Goal: Task Accomplishment & Management: Complete application form

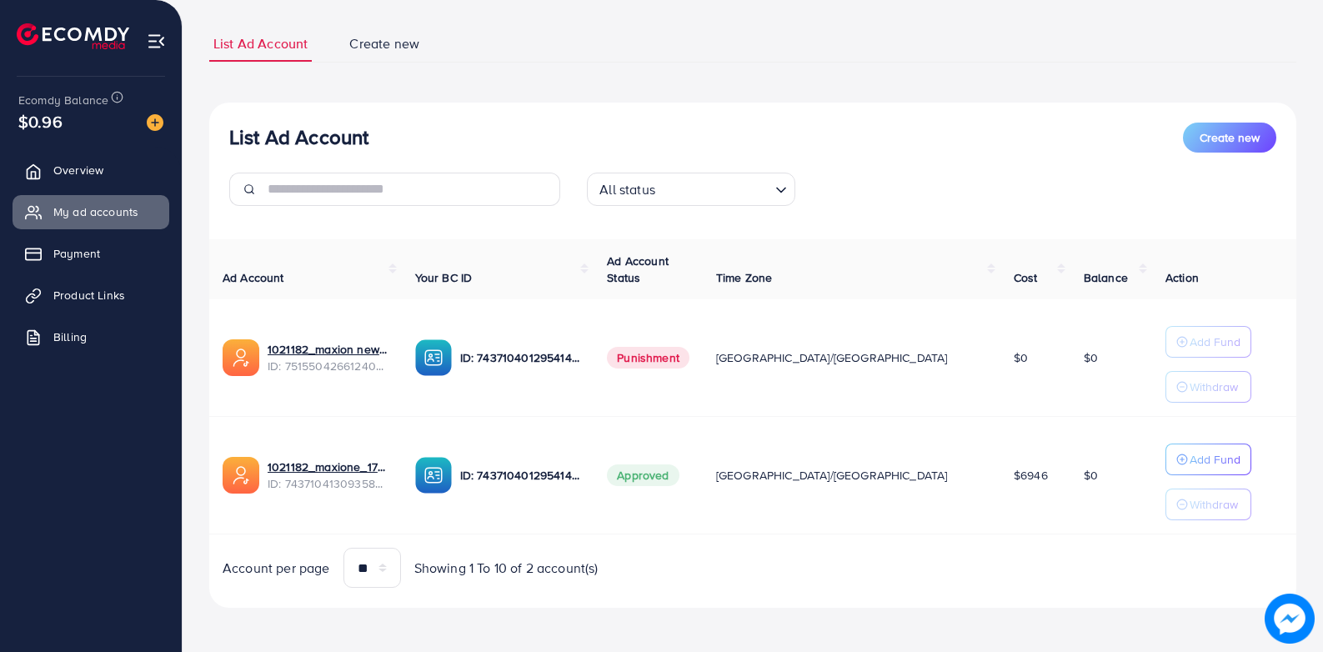
scroll to position [100, 0]
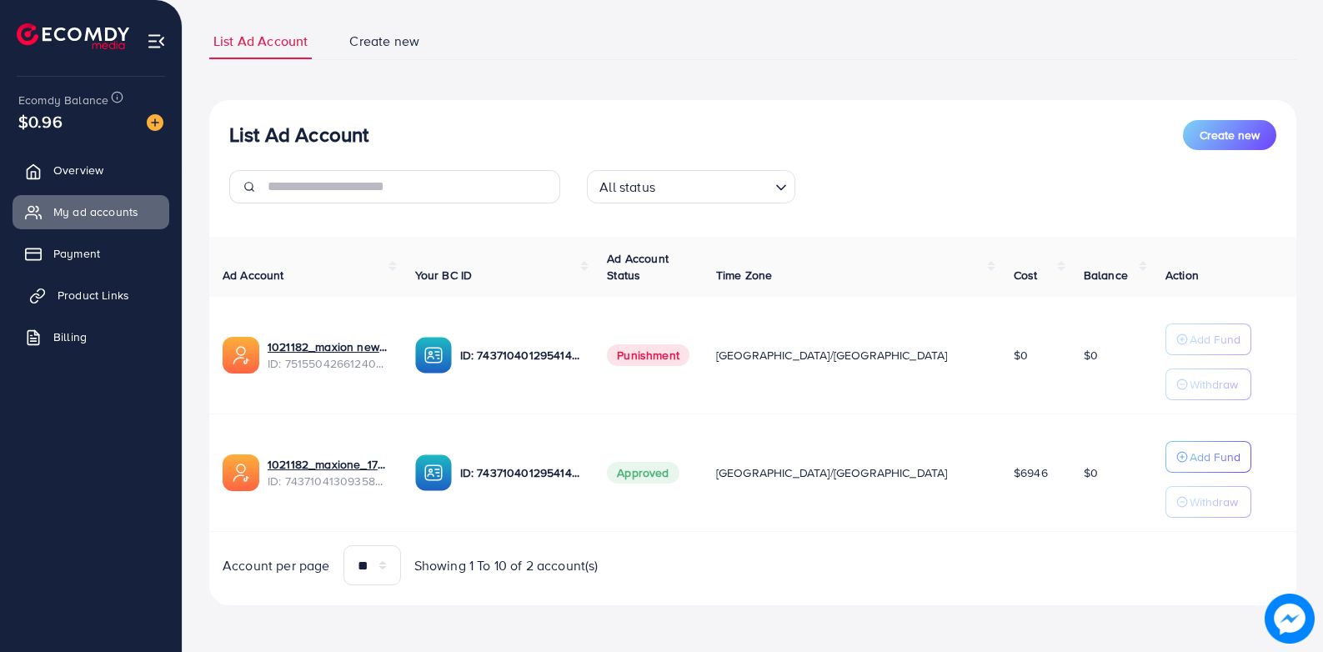
click at [116, 292] on span "Product Links" at bounding box center [94, 295] width 72 height 17
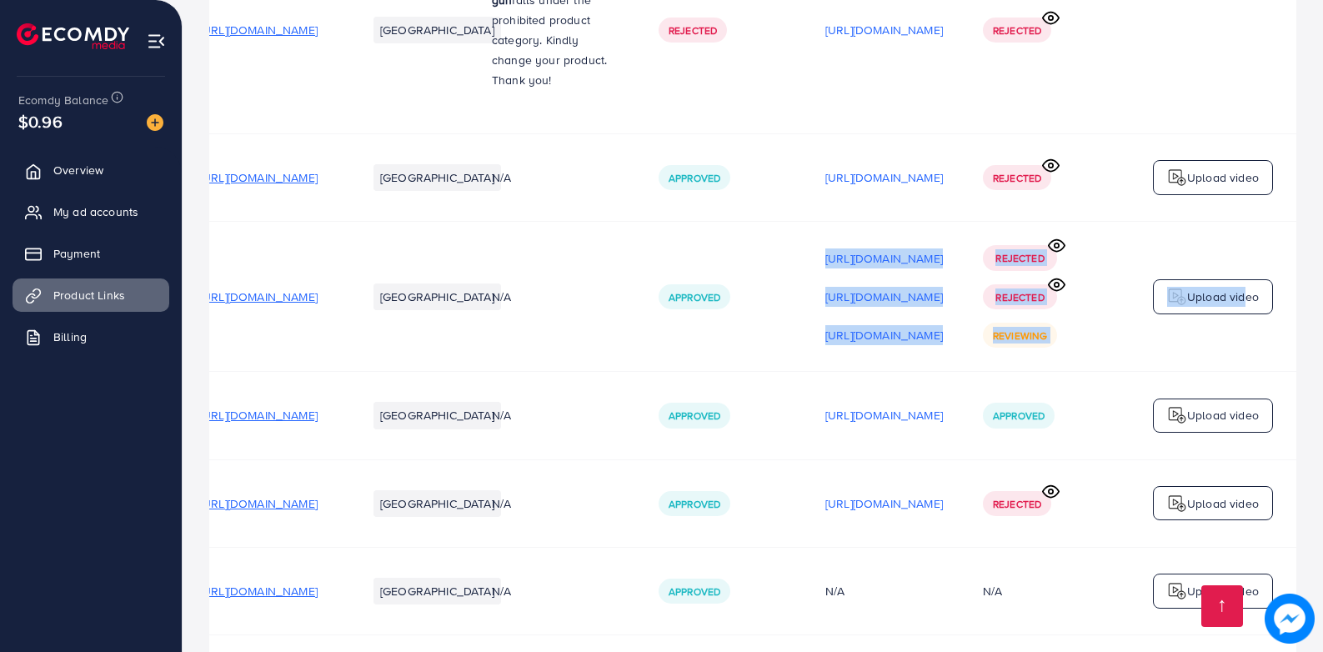
scroll to position [0, 233]
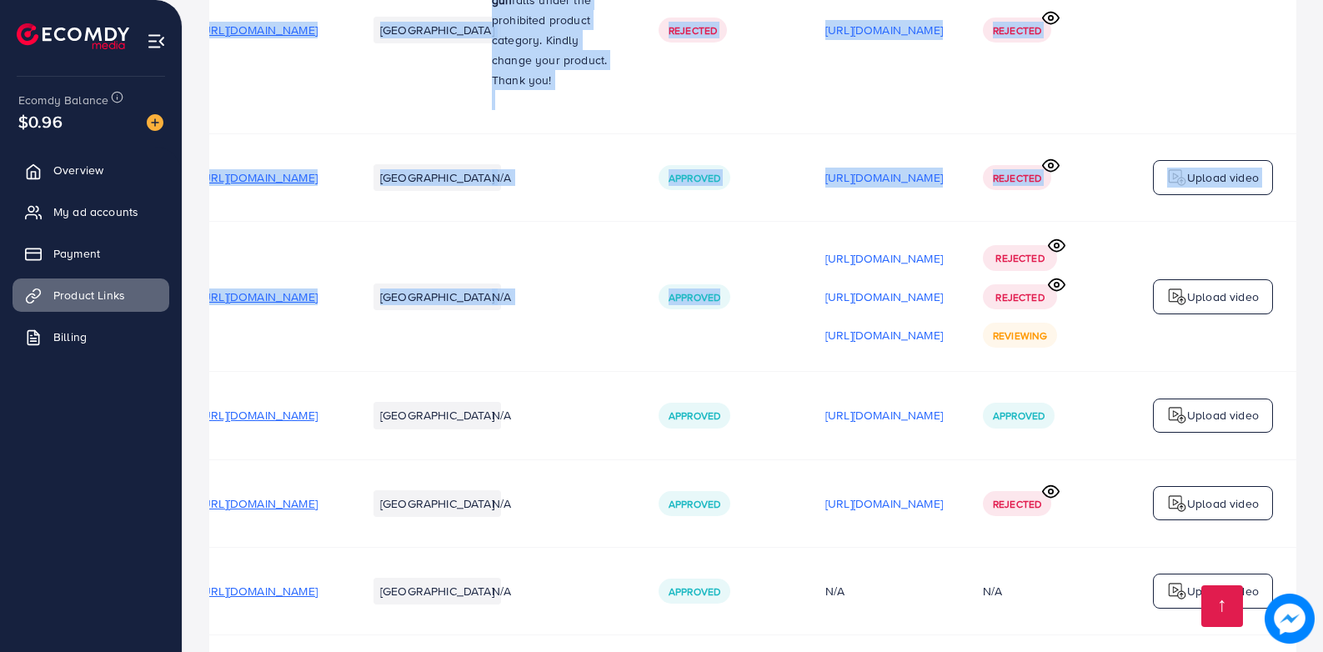
drag, startPoint x: 891, startPoint y: 281, endPoint x: 1308, endPoint y: 279, distance: 417.0
click at [1093, 300] on td "Rejected Rejected Reviewing" at bounding box center [1046, 297] width 167 height 150
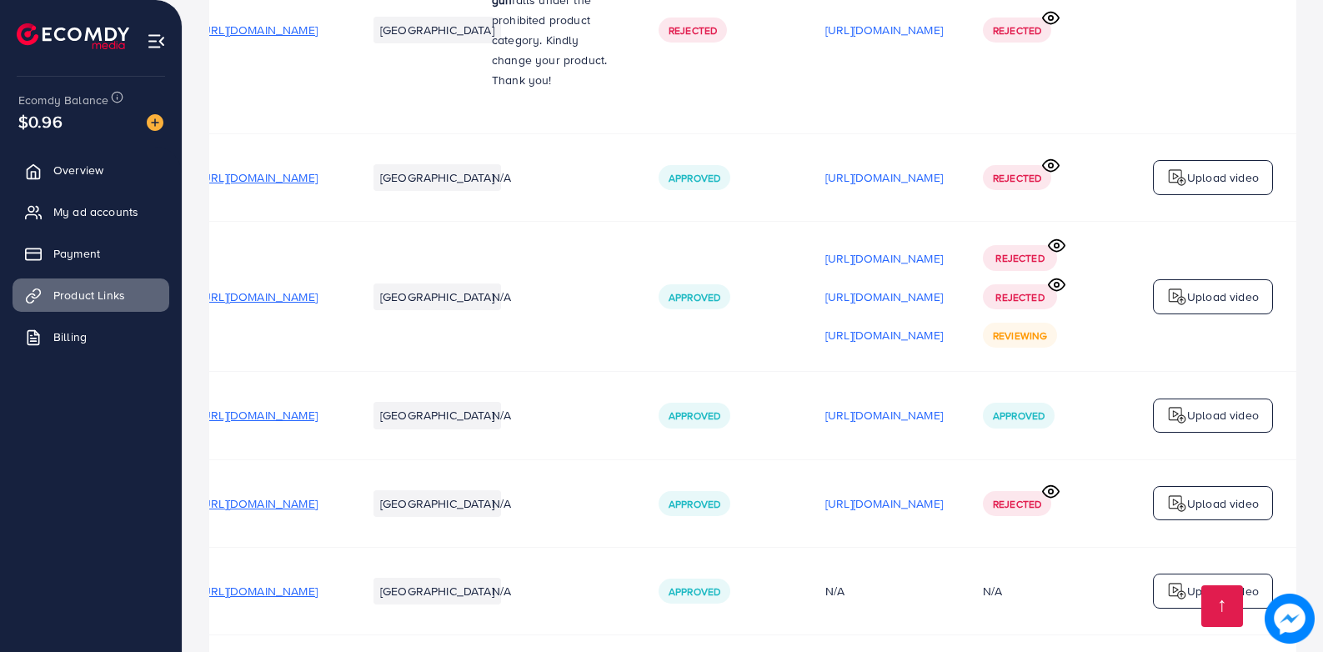
click at [1202, 287] on p "Upload video" at bounding box center [1223, 297] width 72 height 20
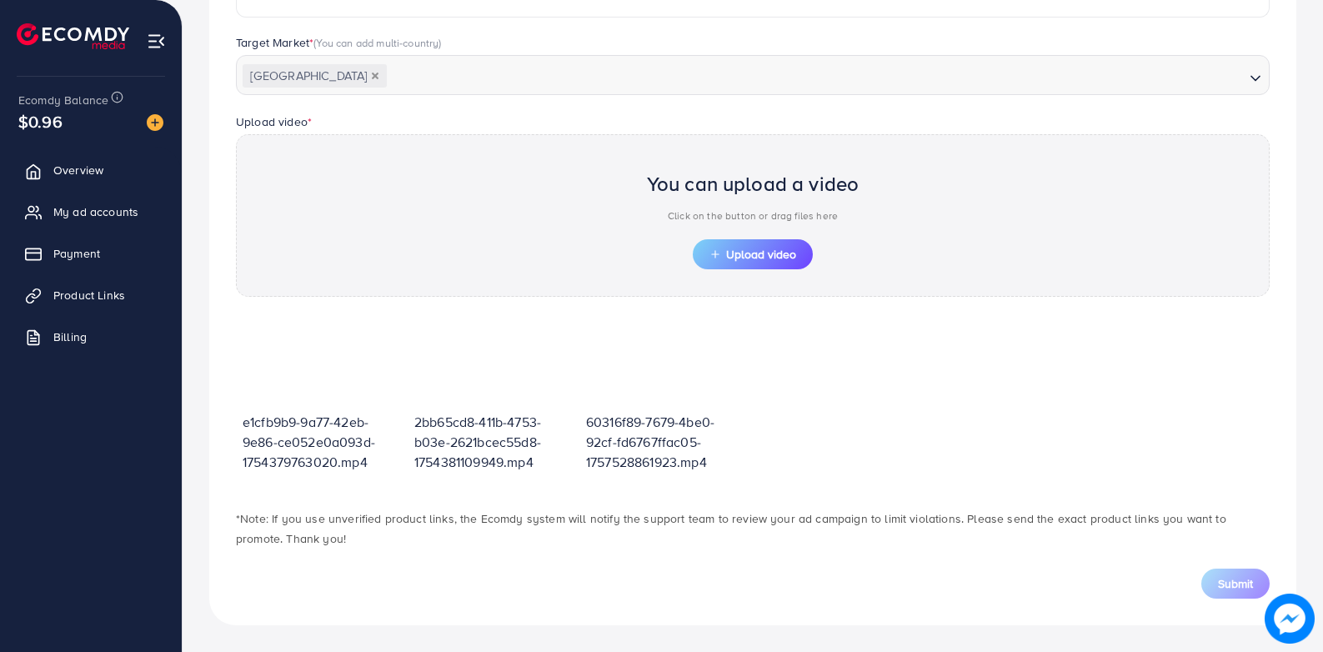
scroll to position [445, 0]
click at [732, 266] on button "Upload video" at bounding box center [753, 254] width 120 height 30
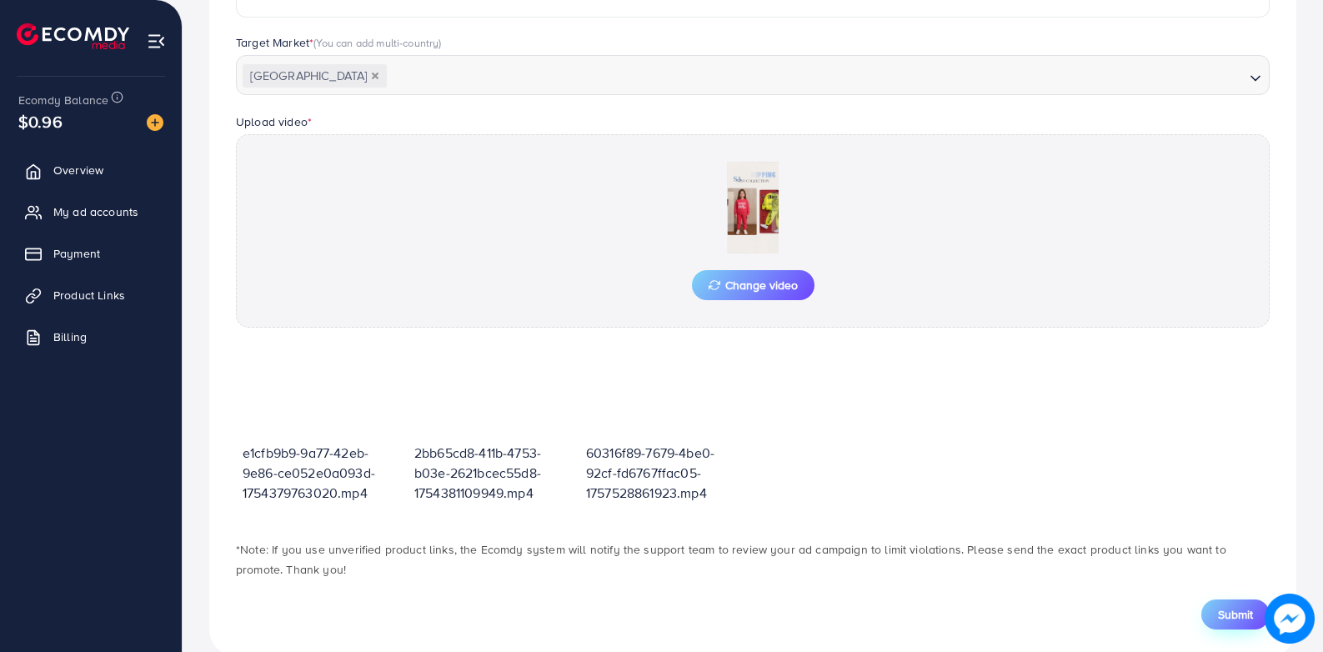
click at [1212, 607] on button "Submit" at bounding box center [1236, 615] width 68 height 30
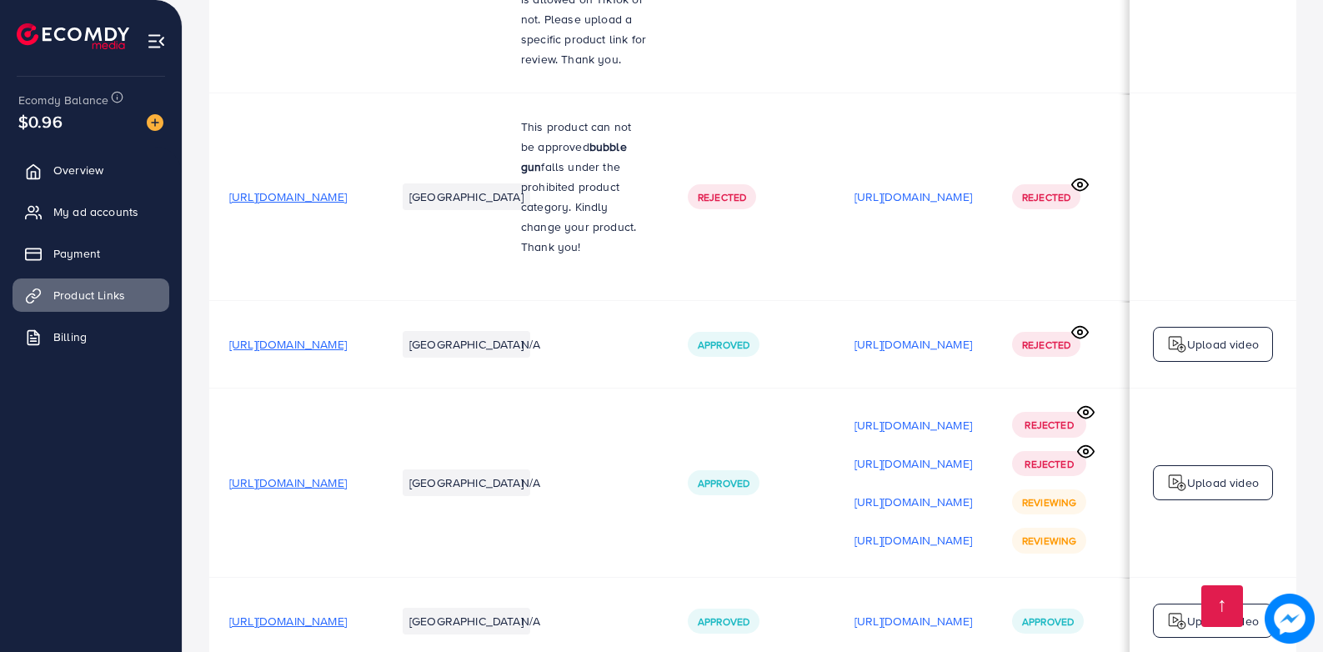
scroll to position [1835, 0]
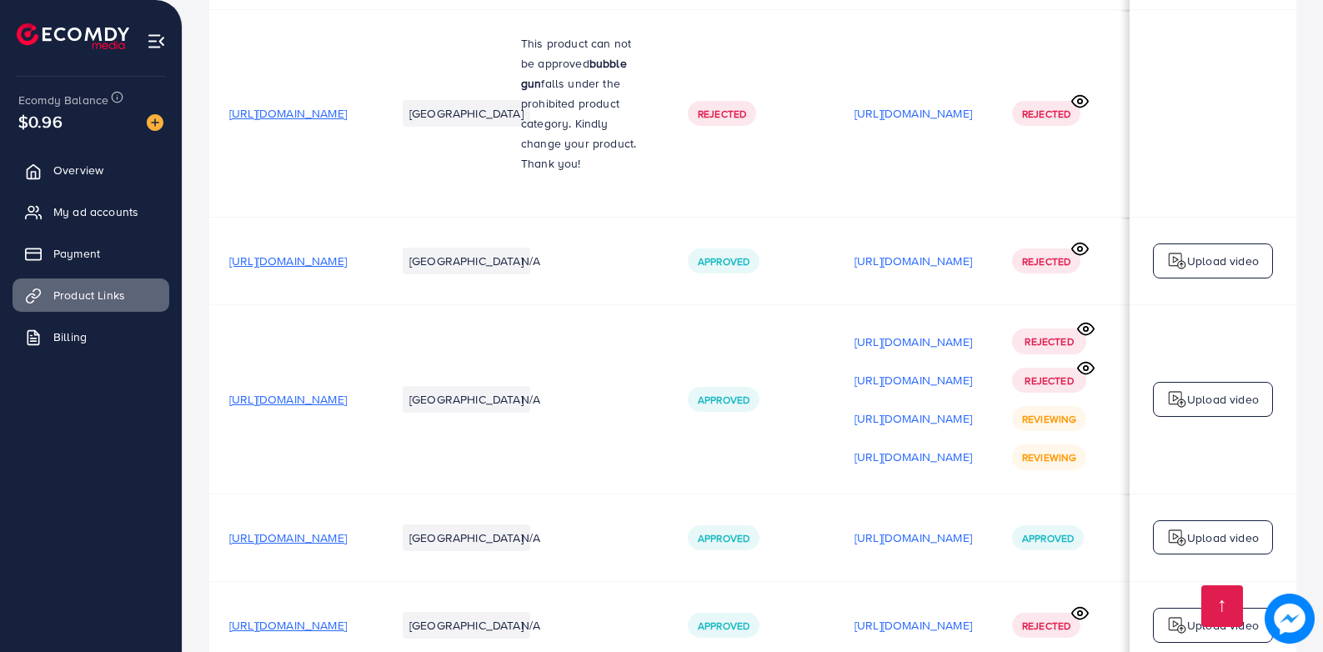
click at [1214, 389] on p "Upload video" at bounding box center [1223, 399] width 72 height 20
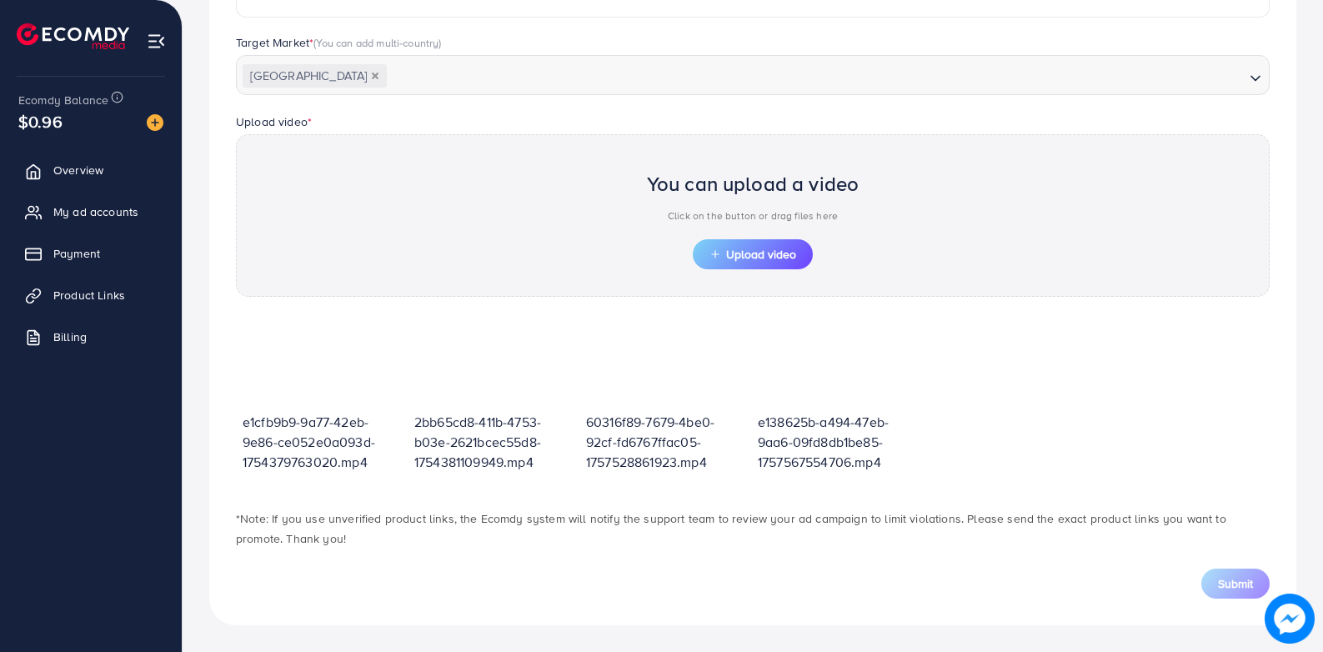
scroll to position [445, 0]
click at [735, 249] on span "Upload video" at bounding box center [753, 255] width 87 height 12
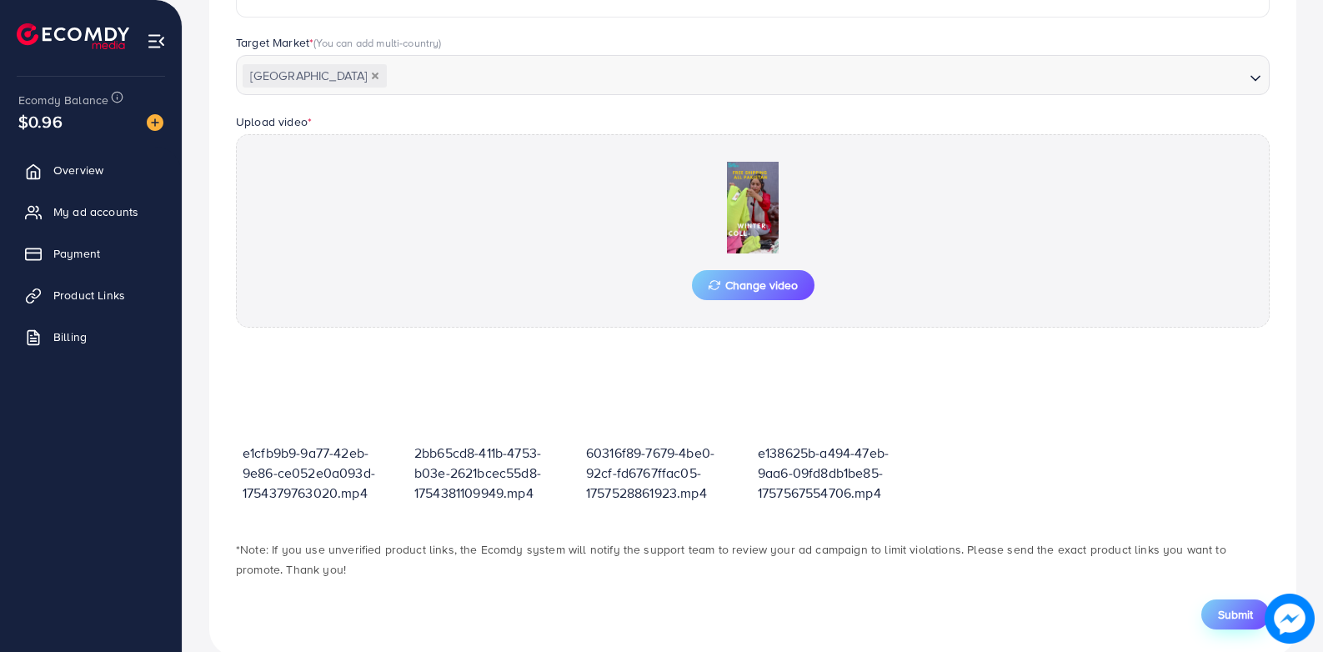
click at [1243, 607] on span "Submit" at bounding box center [1235, 614] width 35 height 17
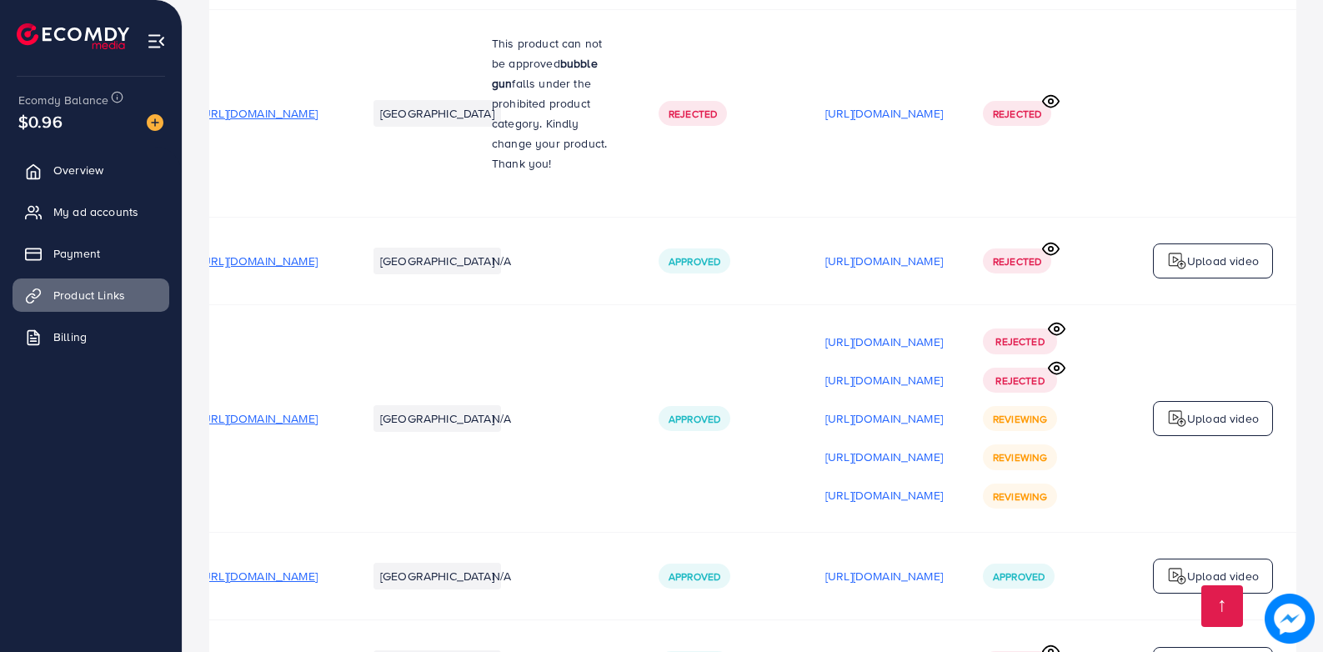
scroll to position [0, 233]
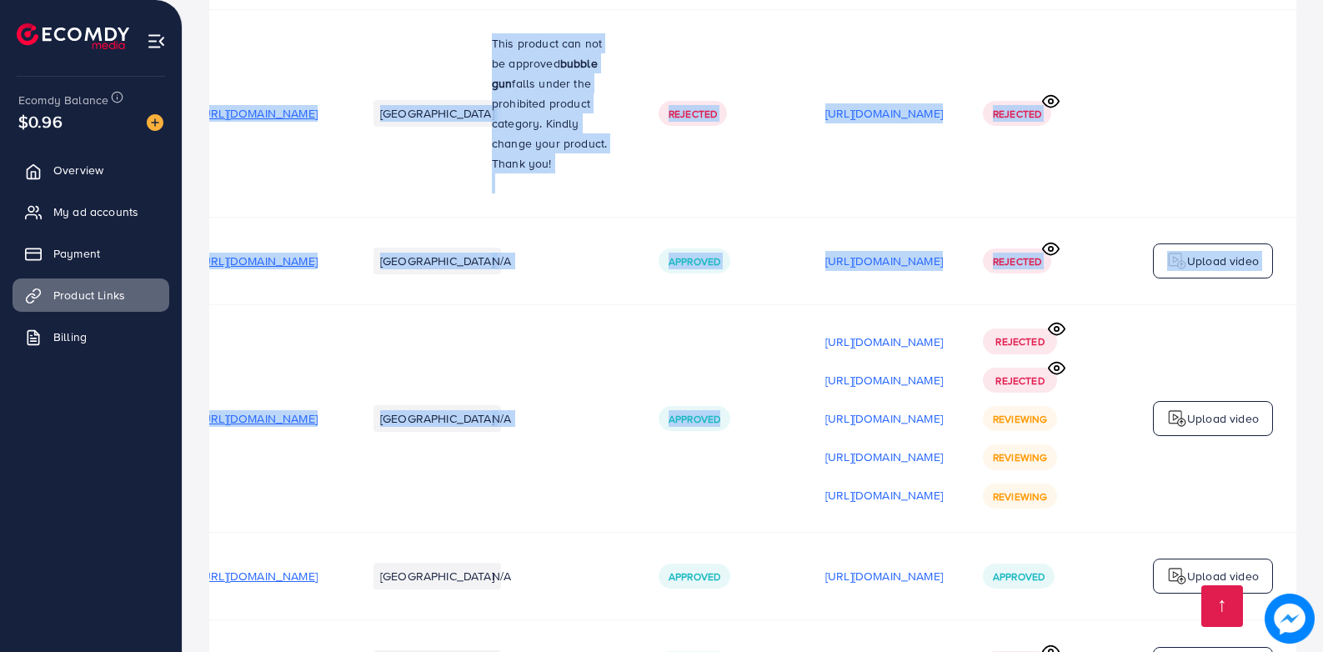
drag, startPoint x: 912, startPoint y: 369, endPoint x: 1295, endPoint y: 380, distance: 382.9
click at [1097, 389] on div "Rejected Rejected Reviewing Reviewing Reviewing" at bounding box center [1046, 418] width 127 height 179
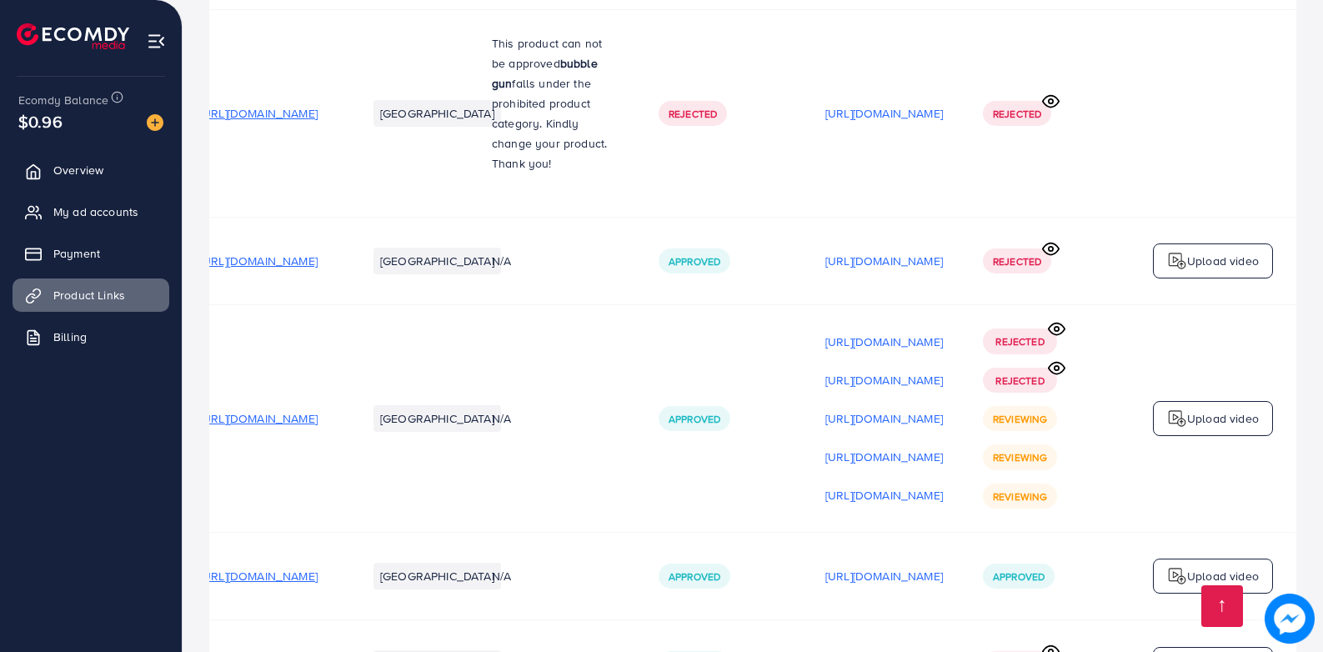
click at [1057, 366] on circle at bounding box center [1057, 368] width 4 height 4
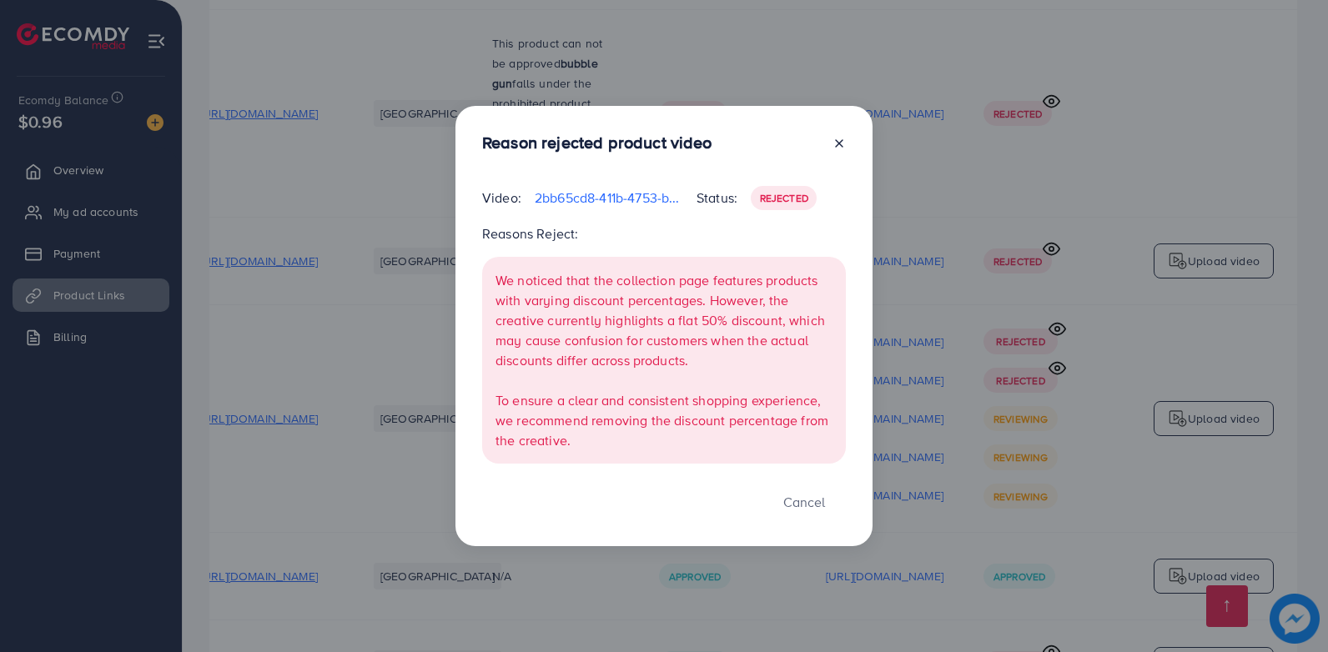
click at [841, 143] on icon at bounding box center [838, 143] width 13 height 13
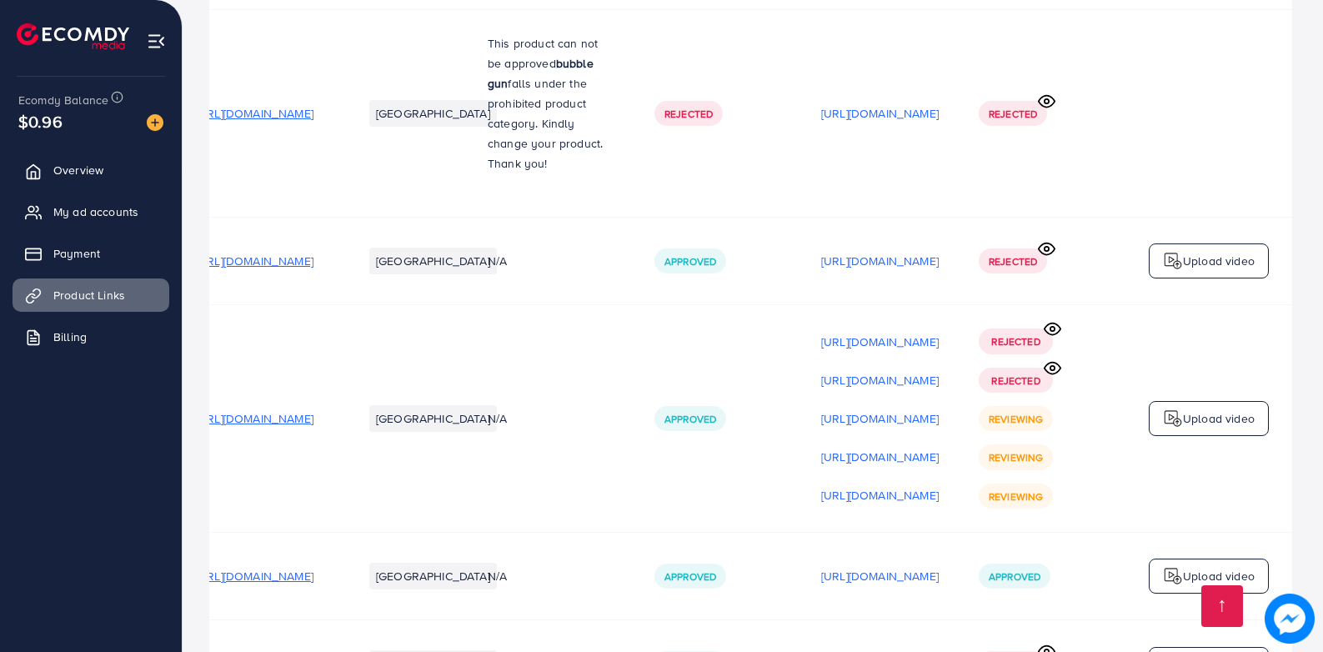
scroll to position [0, 229]
click at [1199, 409] on p "Upload video" at bounding box center [1223, 419] width 72 height 20
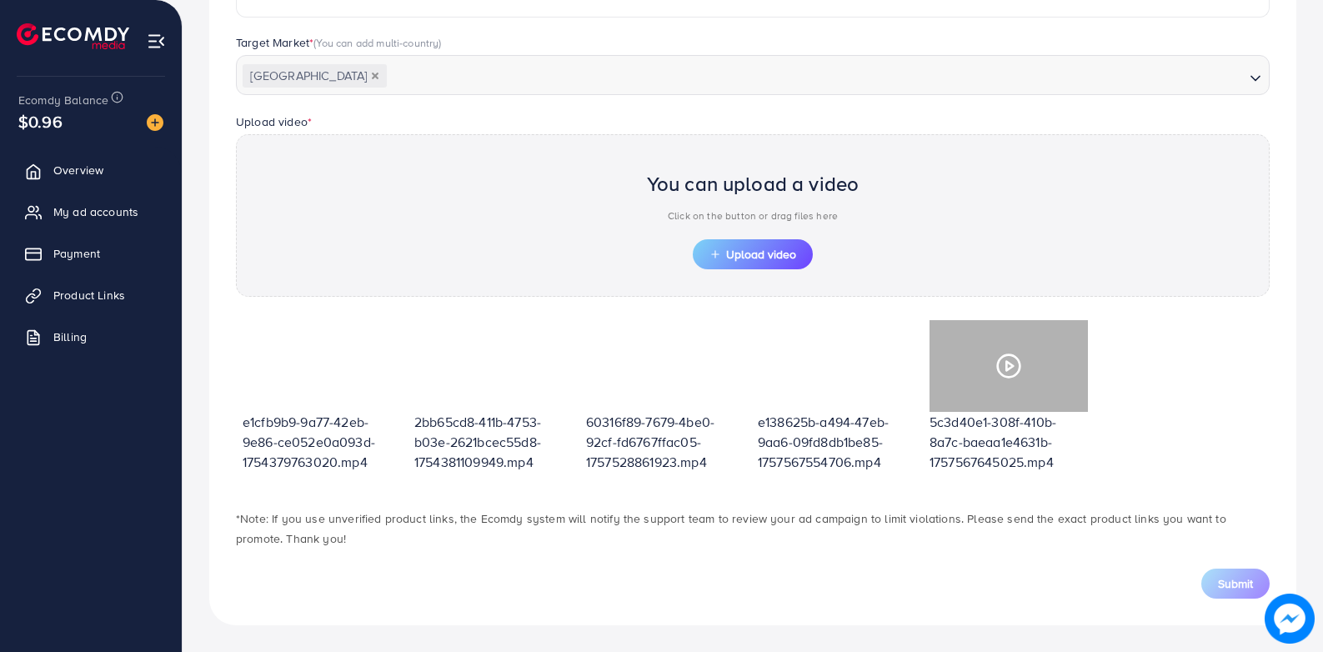
scroll to position [445, 0]
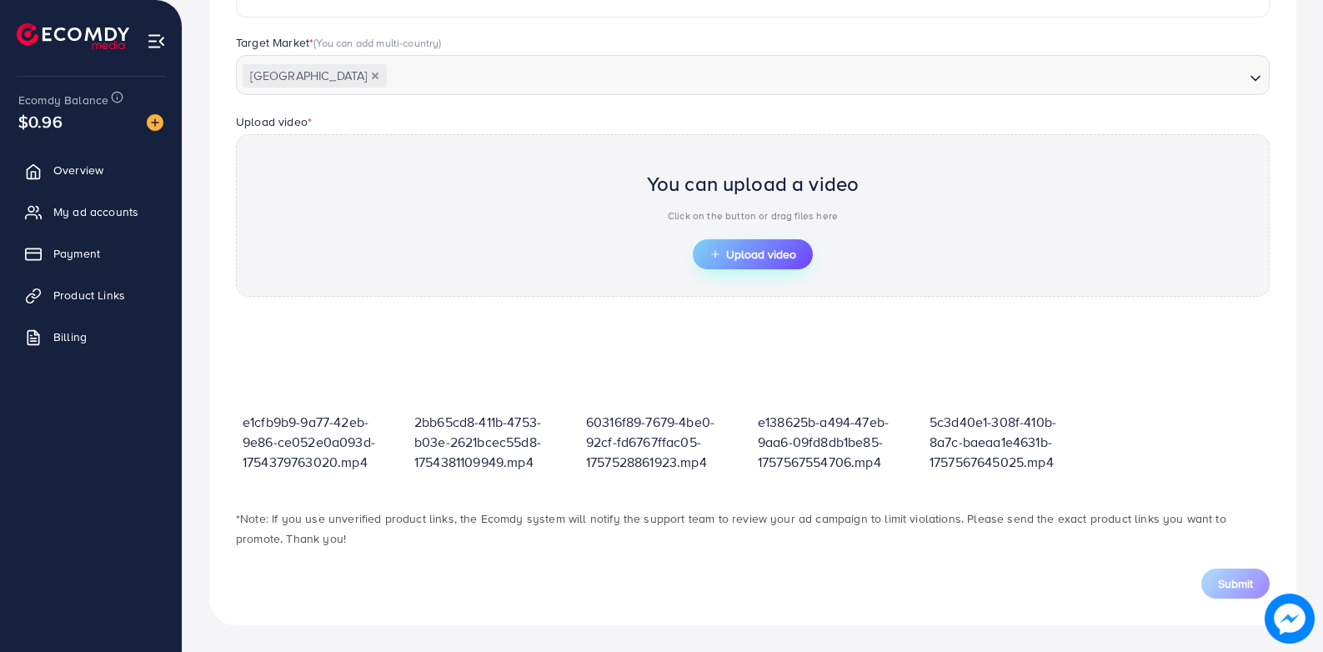
click at [788, 256] on span "Upload video" at bounding box center [753, 255] width 87 height 12
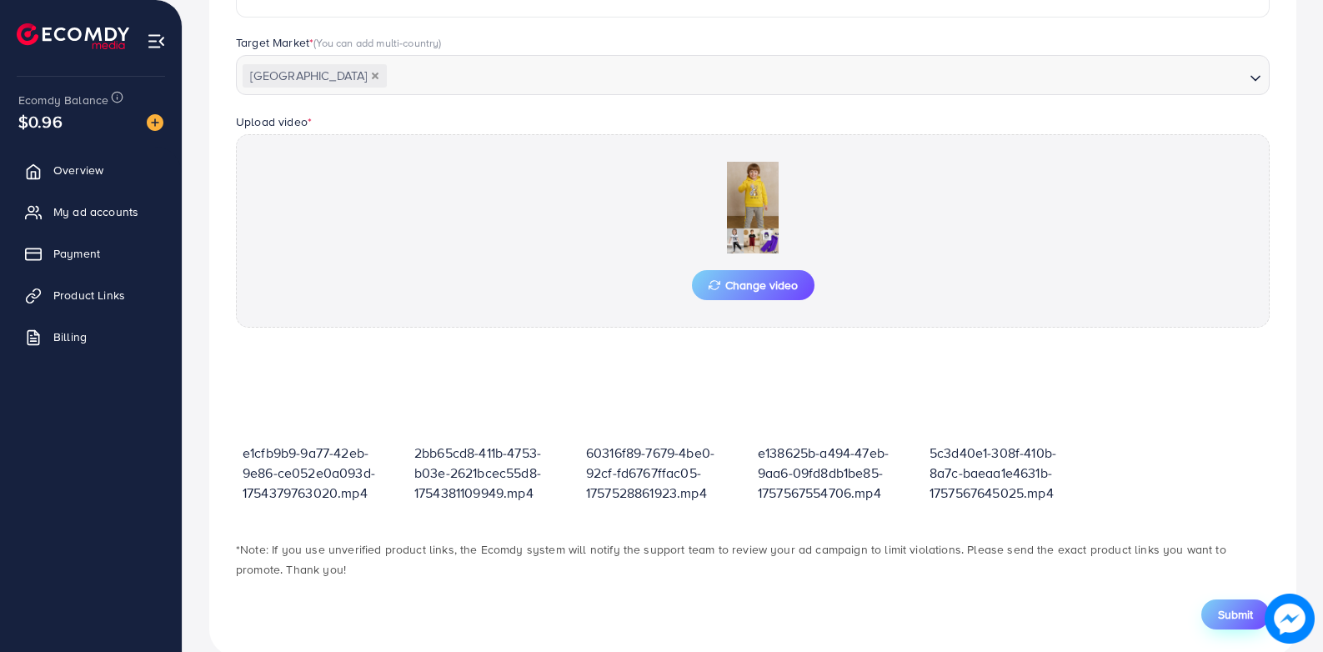
click at [1232, 613] on span "Submit" at bounding box center [1235, 614] width 35 height 17
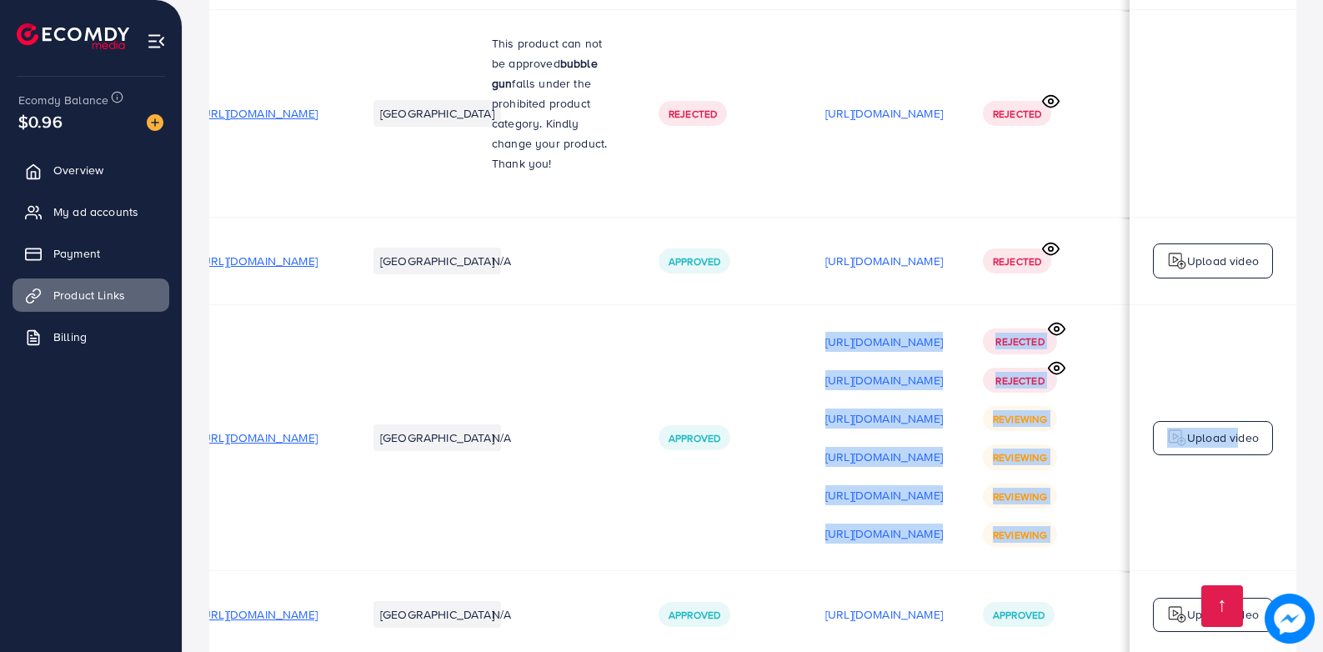
scroll to position [0, 233]
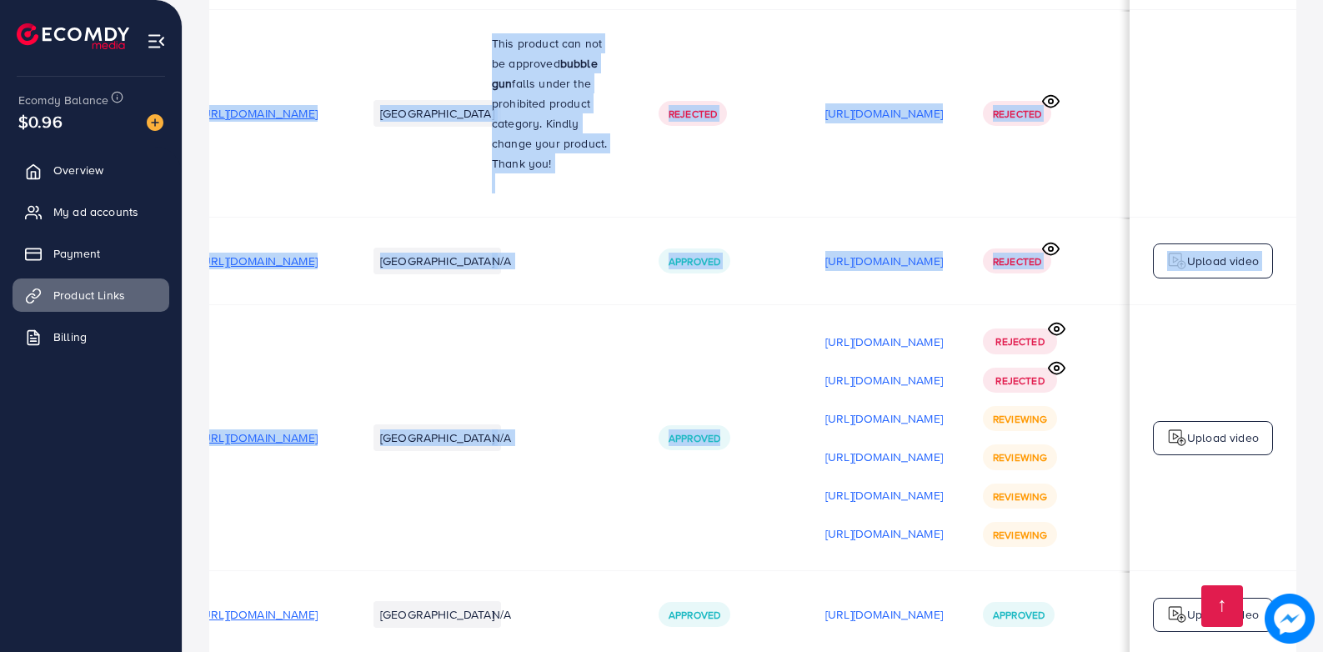
drag, startPoint x: 931, startPoint y: 450, endPoint x: 1308, endPoint y: 453, distance: 377.8
click at [1089, 436] on div "Rejected Rejected Reviewing Reviewing Reviewing Reviewing" at bounding box center [1046, 438] width 127 height 218
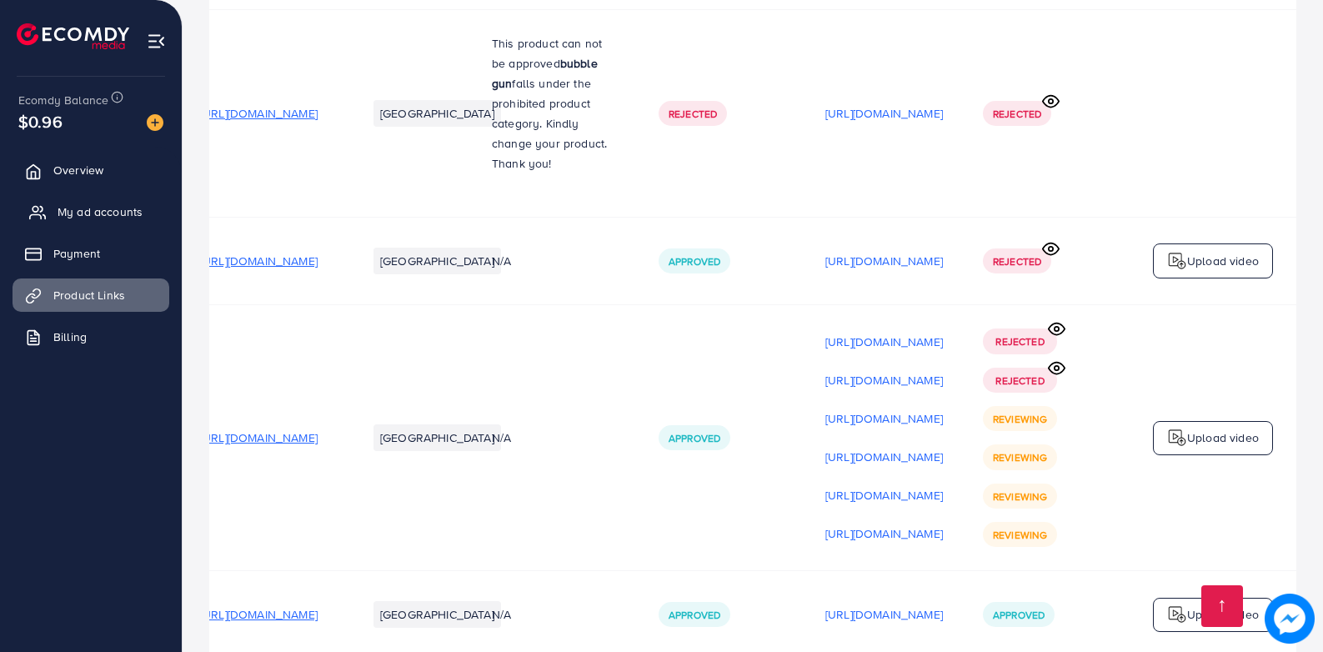
click at [124, 211] on span "My ad accounts" at bounding box center [100, 211] width 85 height 17
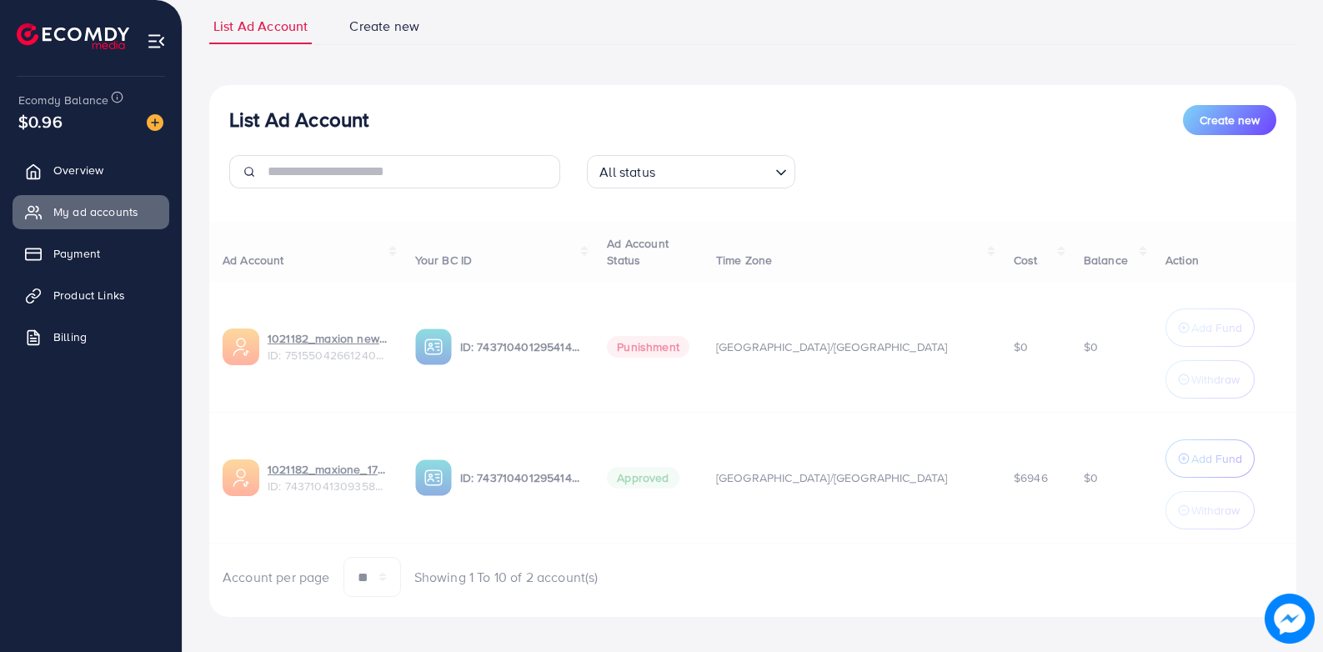
scroll to position [127, 0]
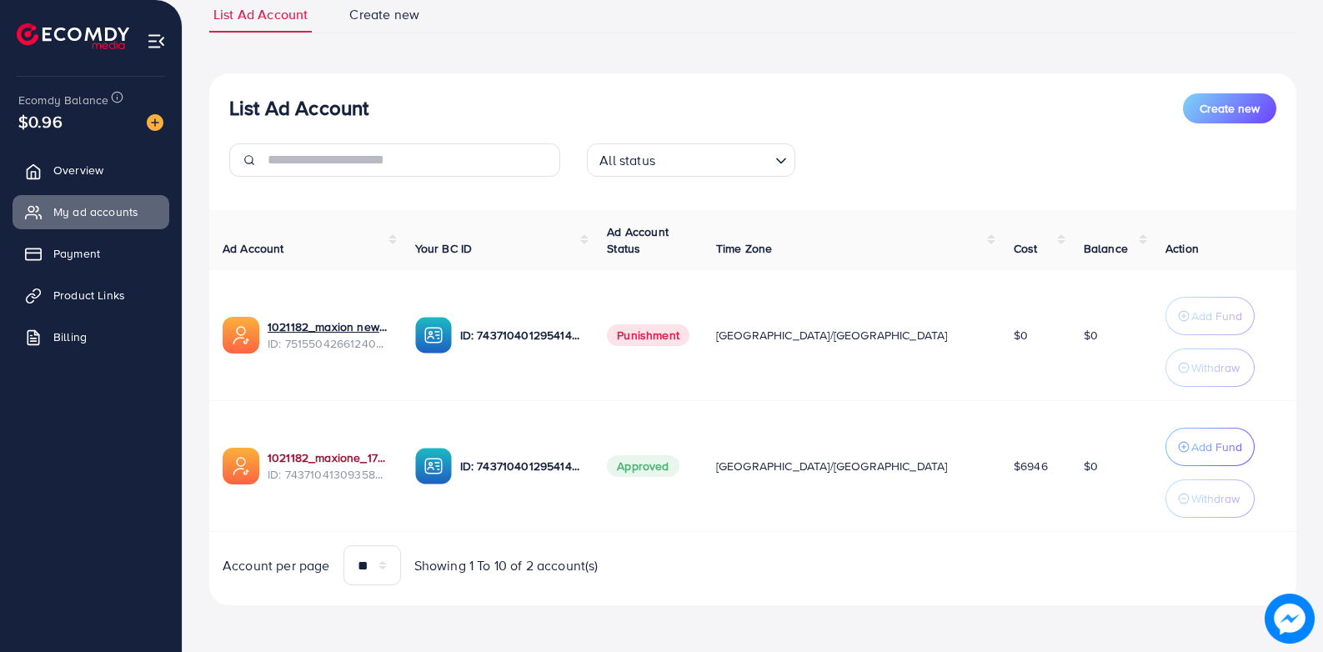
click at [389, 457] on link "1021182_maxione_1731585765963" at bounding box center [328, 457] width 121 height 17
click at [377, 459] on link "1021182_maxione_1731585765963" at bounding box center [328, 457] width 121 height 17
